Goal: Entertainment & Leisure: Consume media (video, audio)

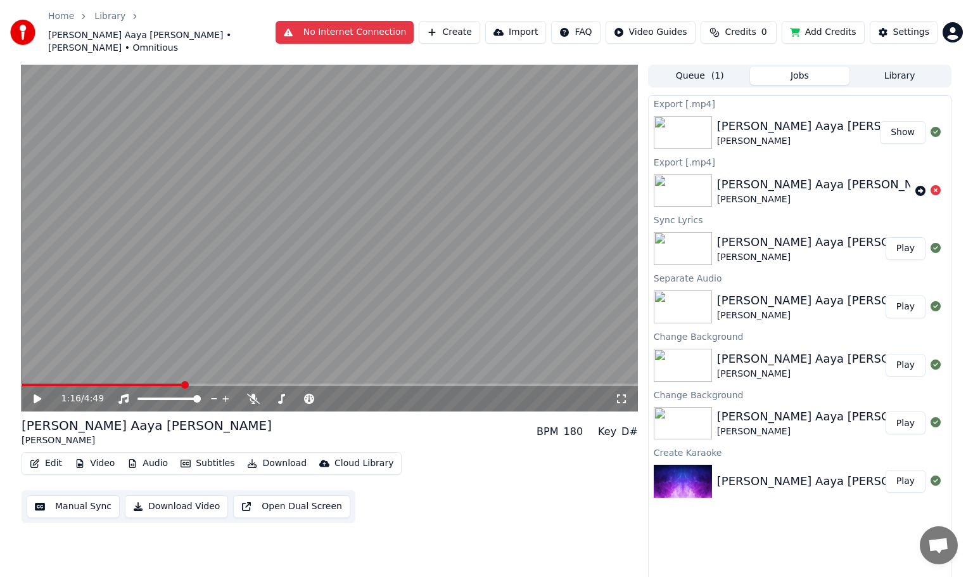
click at [38, 383] on span at bounding box center [103, 384] width 162 height 3
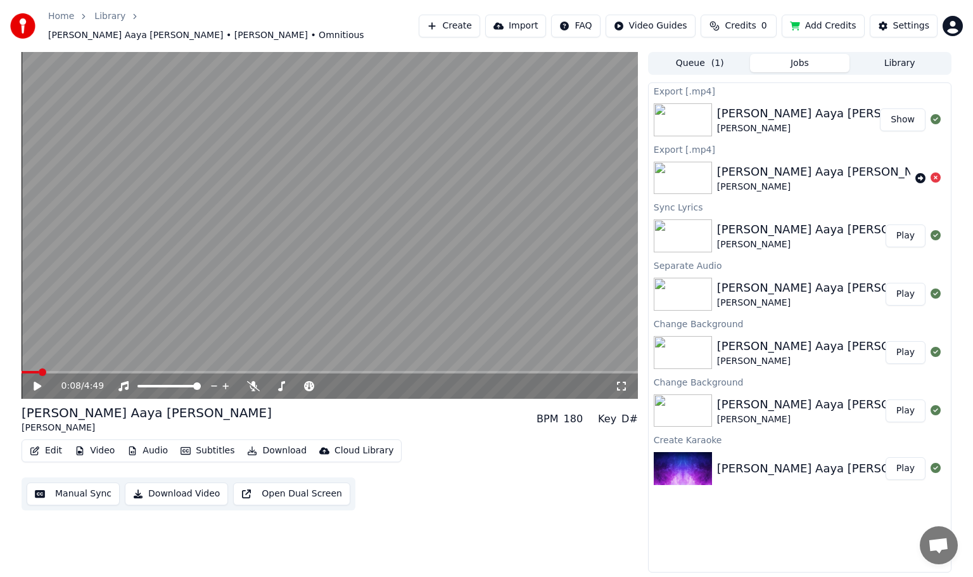
click at [29, 368] on div "0:08 / 4:49" at bounding box center [330, 225] width 617 height 347
click at [31, 371] on span at bounding box center [27, 372] width 11 height 3
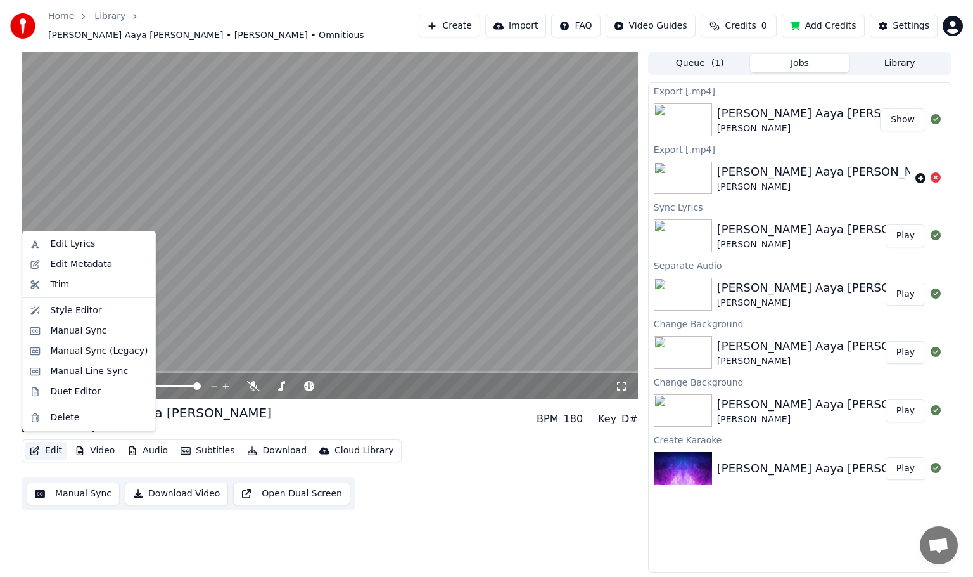
click at [57, 443] on button "Edit" at bounding box center [46, 451] width 42 height 18
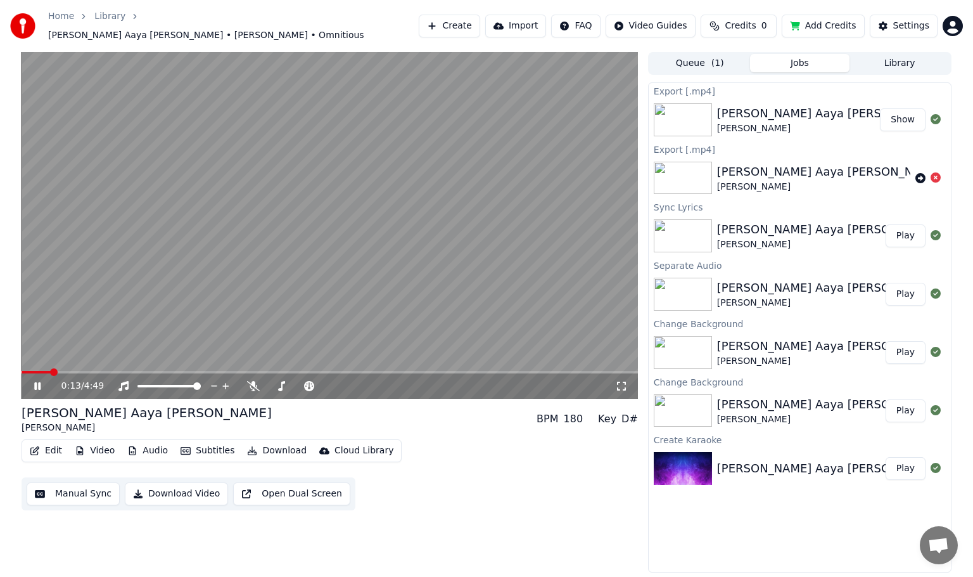
click at [166, 335] on video at bounding box center [330, 225] width 617 height 347
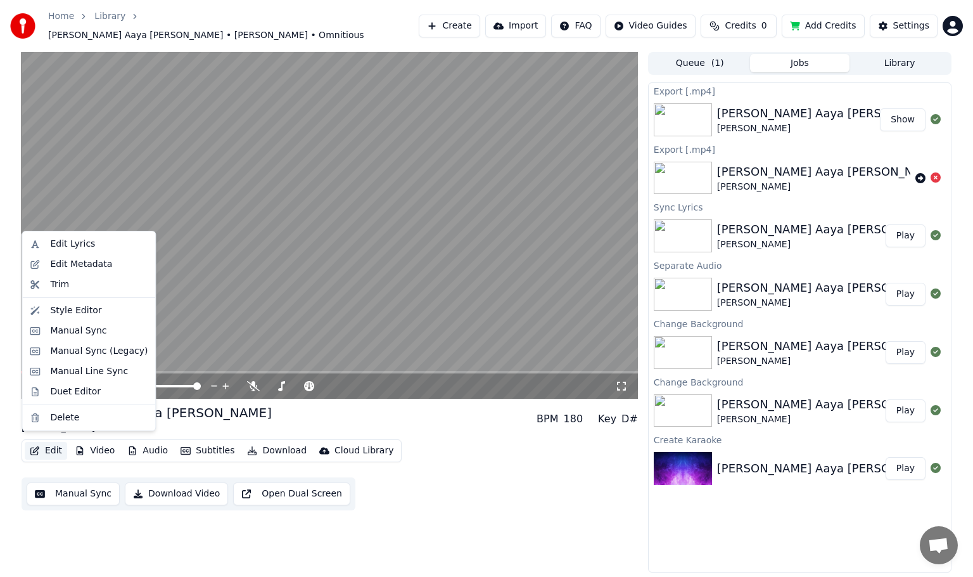
click at [55, 444] on button "Edit" at bounding box center [46, 451] width 42 height 18
click at [67, 247] on div "Edit Lyrics" at bounding box center [72, 244] width 45 height 13
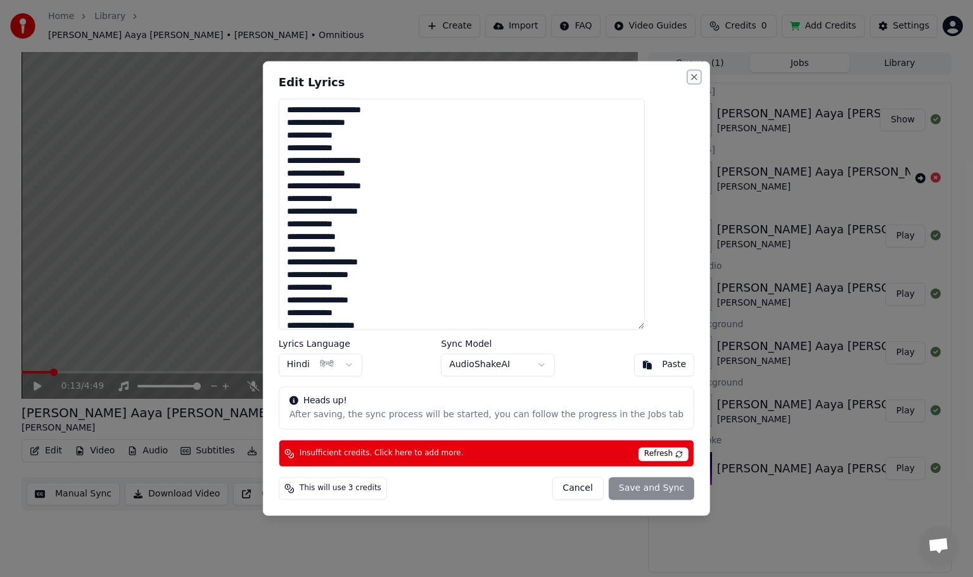
click at [690, 78] on button "Close" at bounding box center [695, 77] width 10 height 10
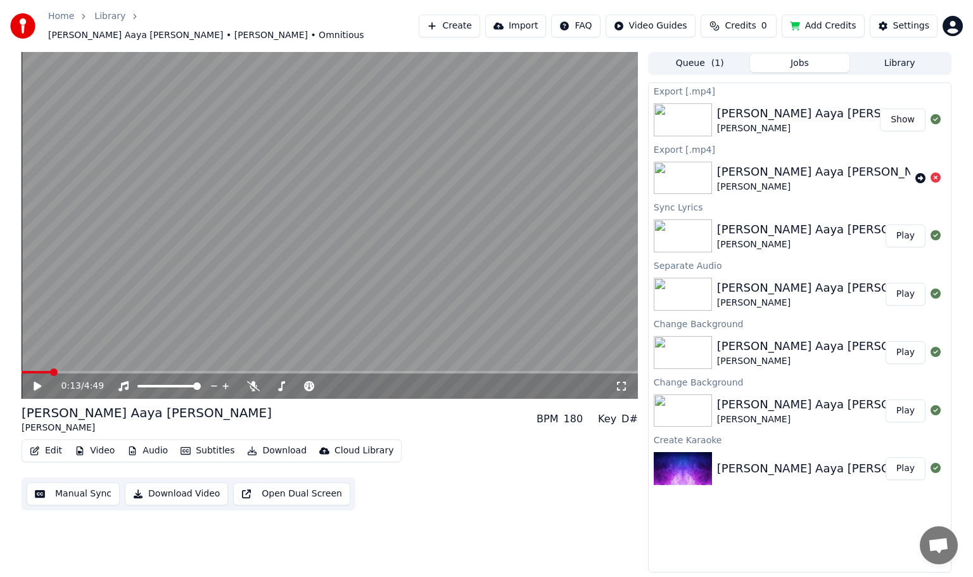
click at [309, 487] on button "Open Dual Screen" at bounding box center [291, 493] width 117 height 23
click at [37, 381] on icon at bounding box center [47, 386] width 30 height 10
